Goal: Complete application form: Complete application form

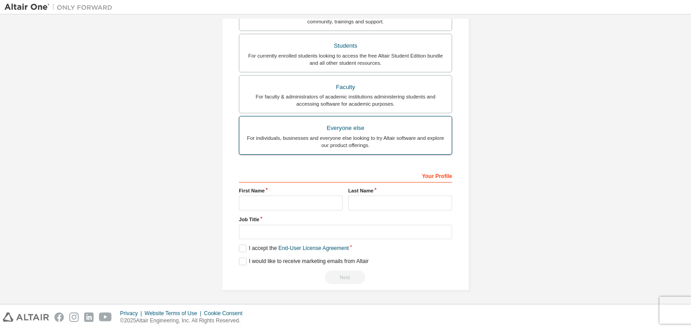
scroll to position [149, 0]
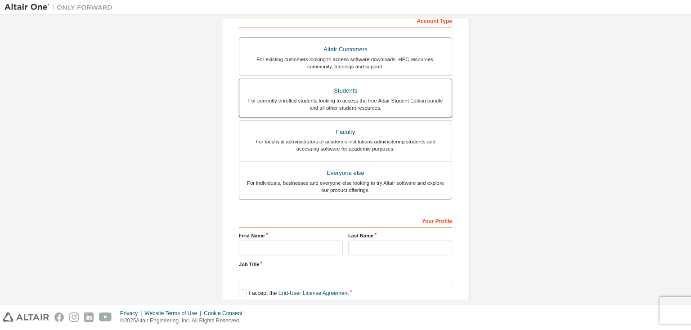
click at [393, 101] on div "For currently enrolled students looking to access the free Altair Student Editi…" at bounding box center [345, 104] width 201 height 14
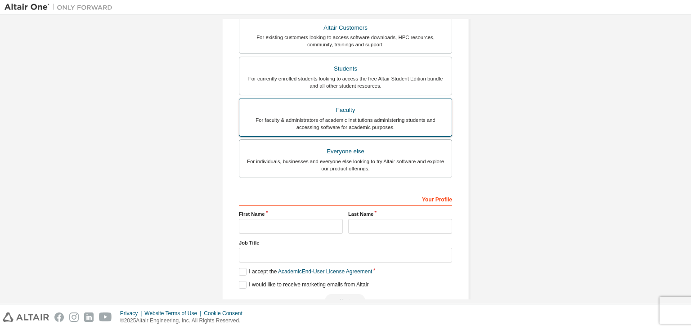
scroll to position [217, 0]
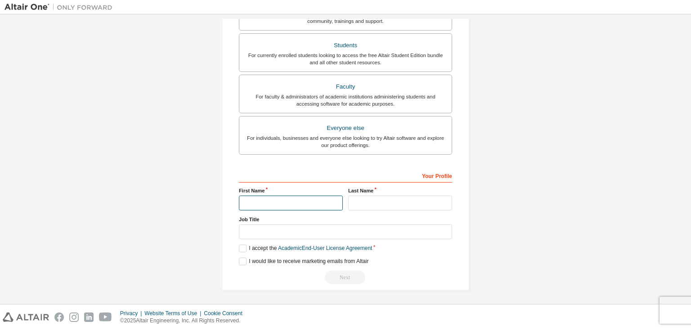
click at [283, 203] on input "text" at bounding box center [291, 203] width 104 height 15
type input "******"
click at [348, 200] on input "text" at bounding box center [400, 203] width 104 height 15
type input "*"
click at [239, 250] on label "I accept the Academic End-User License Agreement" at bounding box center [305, 249] width 133 height 8
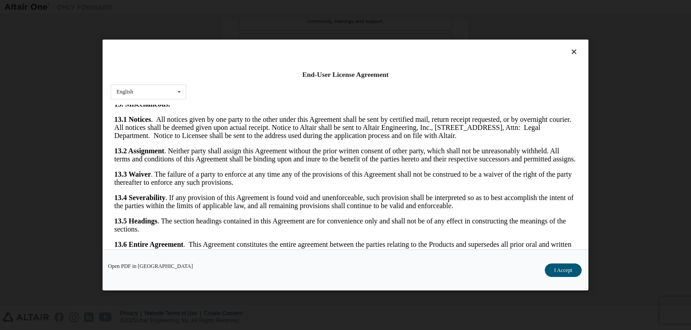
scroll to position [1501, 0]
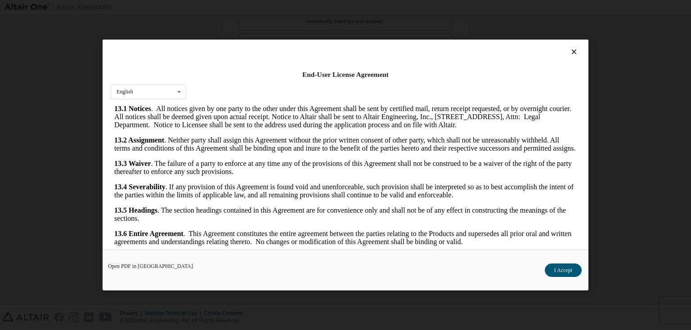
click at [555, 274] on button "I Accept" at bounding box center [562, 269] width 37 height 13
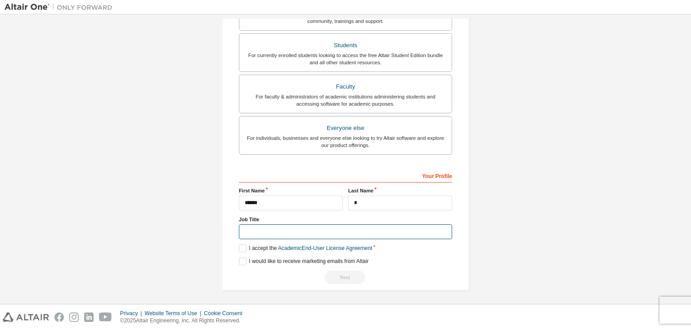
click at [316, 229] on input "text" at bounding box center [345, 231] width 213 height 15
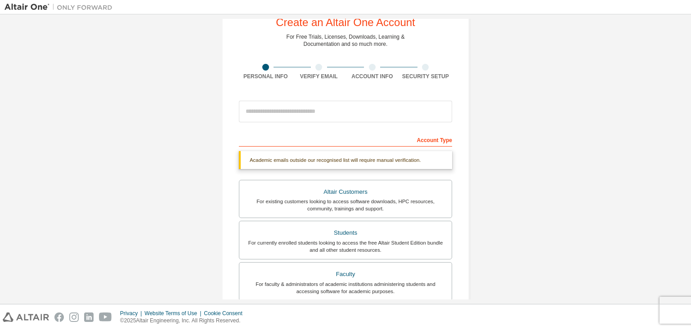
scroll to position [45, 0]
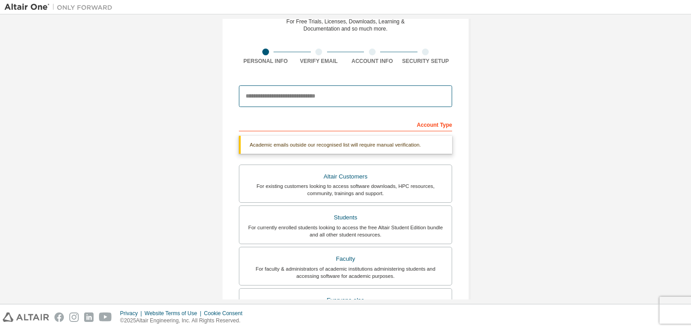
click at [304, 93] on input "email" at bounding box center [345, 96] width 213 height 22
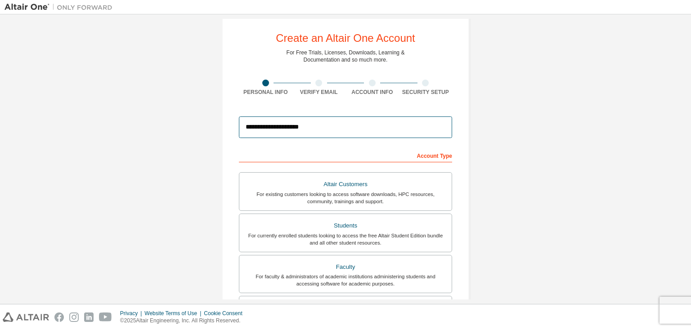
scroll to position [194, 0]
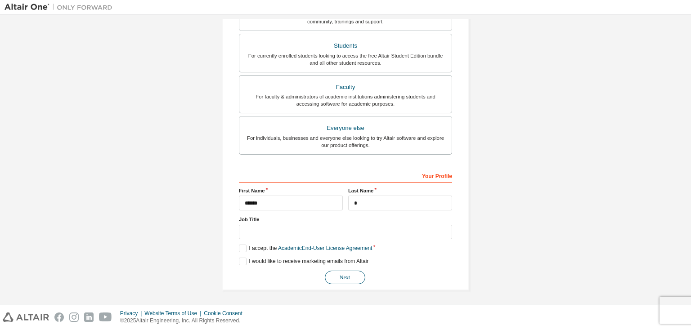
type input "**********"
click at [345, 276] on button "Next" at bounding box center [345, 277] width 40 height 13
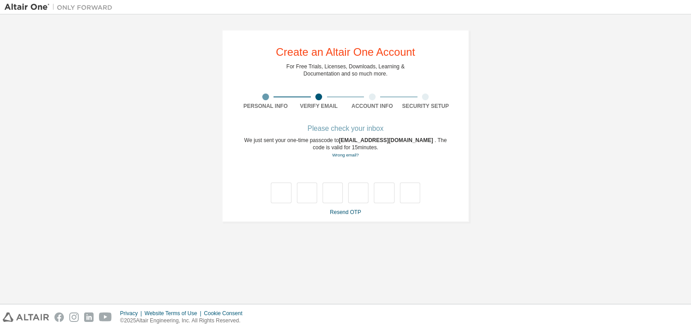
scroll to position [0, 0]
type input "*"
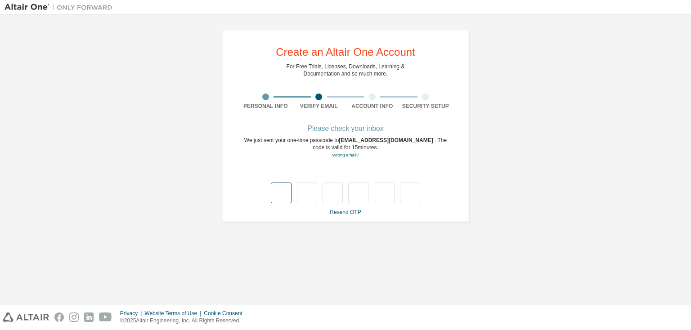
type input "*"
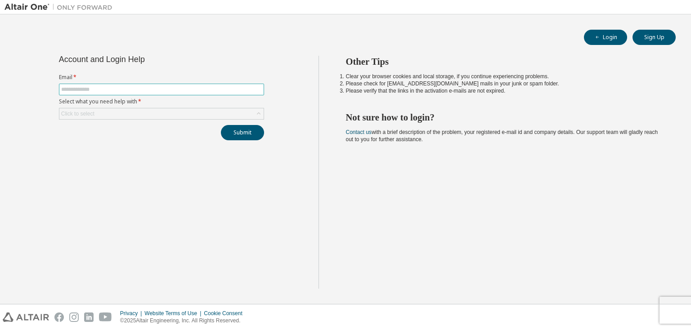
click at [175, 90] on input "text" at bounding box center [161, 89] width 201 height 7
type input "**********"
